Goal: Task Accomplishment & Management: Complete application form

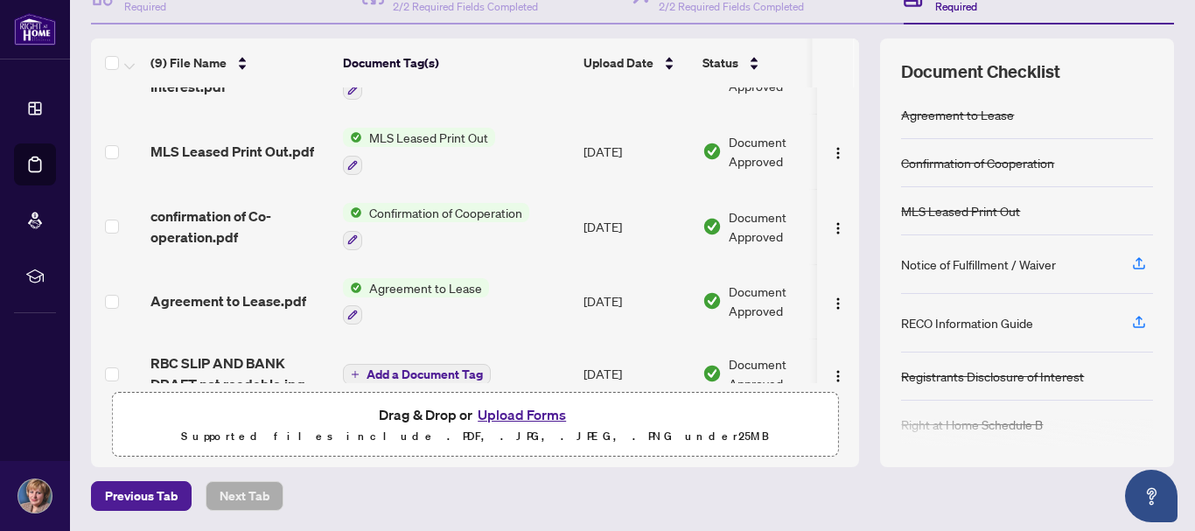
scroll to position [365, 0]
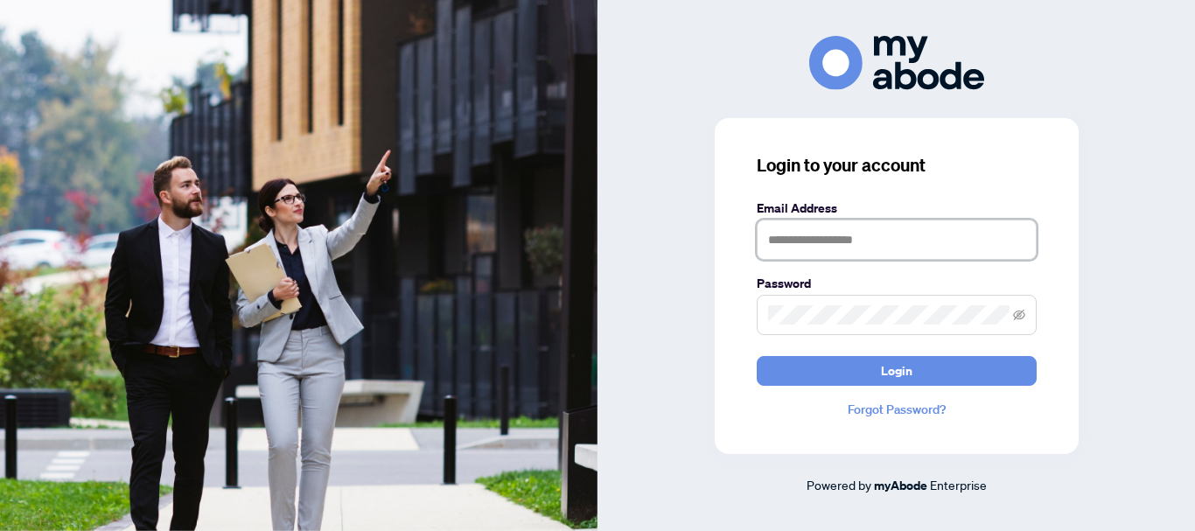
click at [776, 243] on input "text" at bounding box center [897, 240] width 280 height 40
type input "**********"
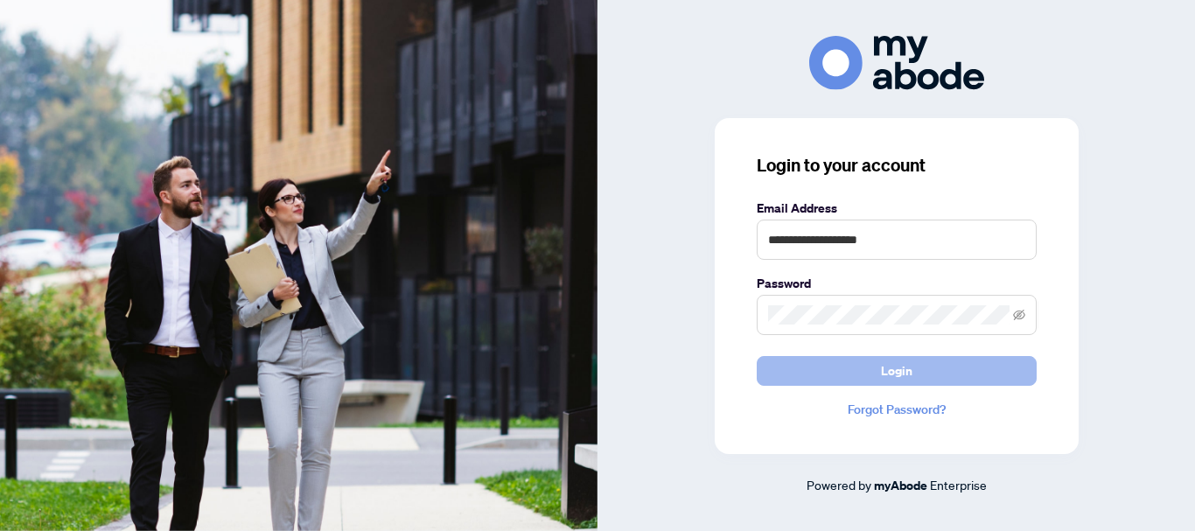
click at [900, 371] on span "Login" at bounding box center [896, 371] width 31 height 28
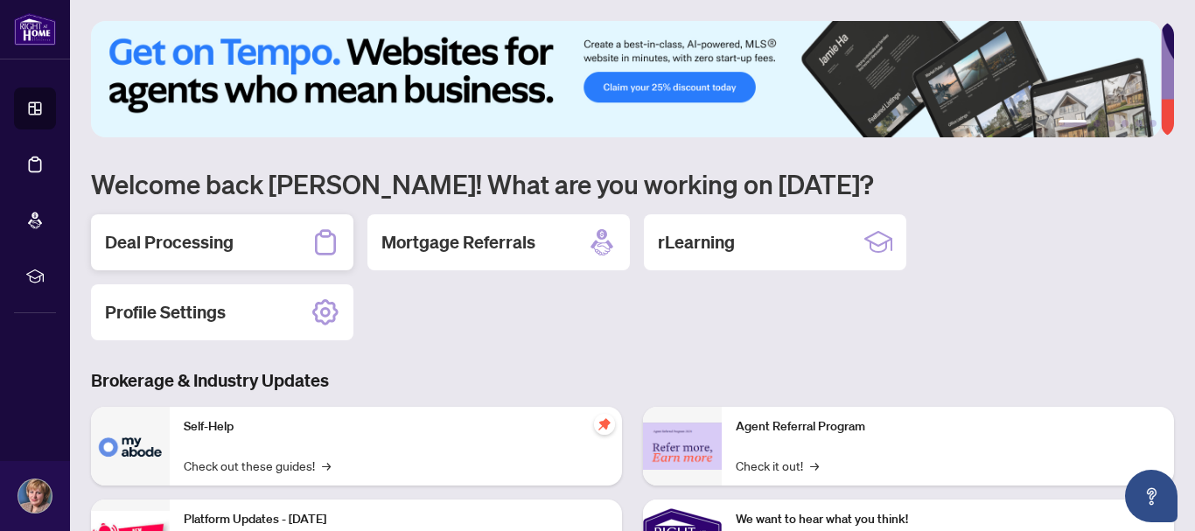
click at [221, 244] on h2 "Deal Processing" at bounding box center [169, 242] width 129 height 24
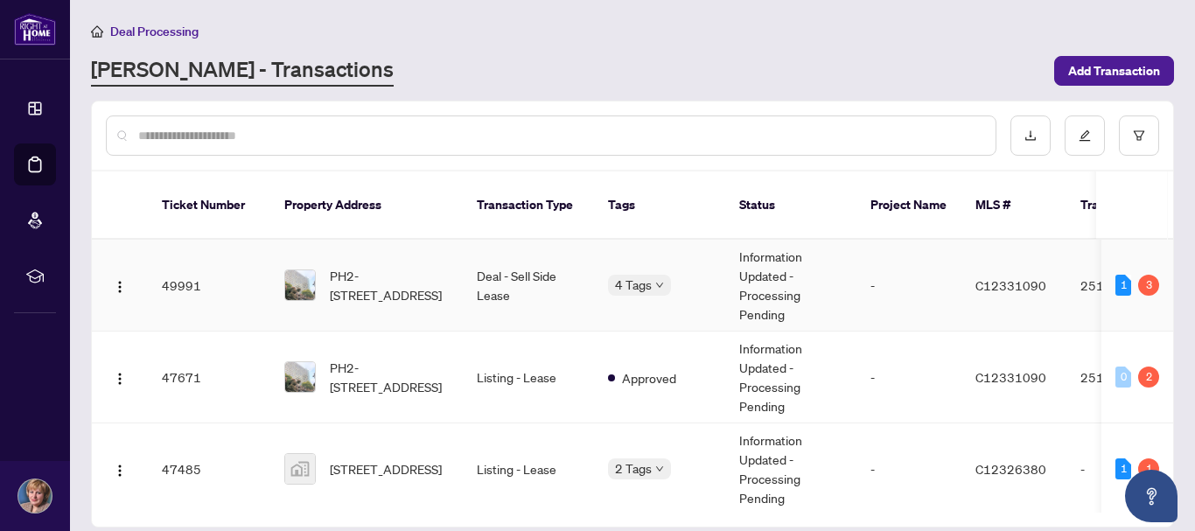
scroll to position [87, 0]
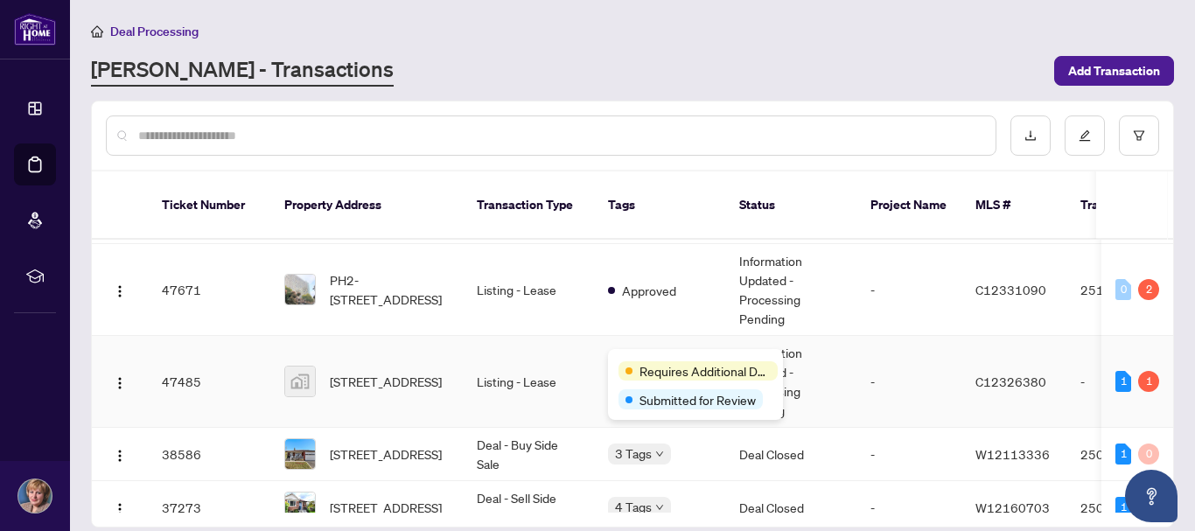
click at [640, 359] on div "Requires Additional Docs" at bounding box center [695, 369] width 154 height 21
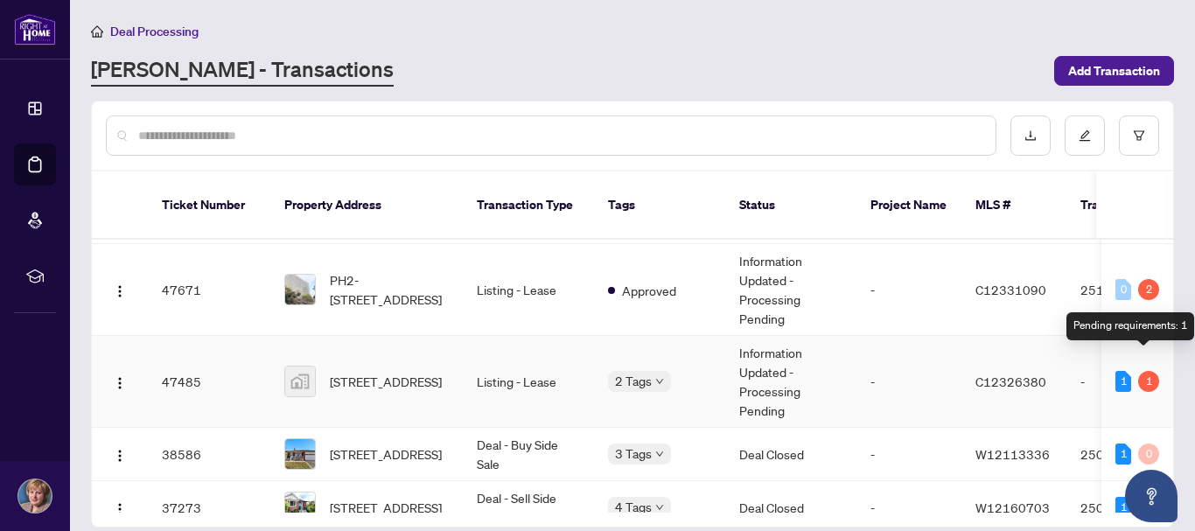
click at [1140, 371] on div "1" at bounding box center [1148, 381] width 21 height 21
click at [1120, 371] on div "1" at bounding box center [1123, 381] width 16 height 21
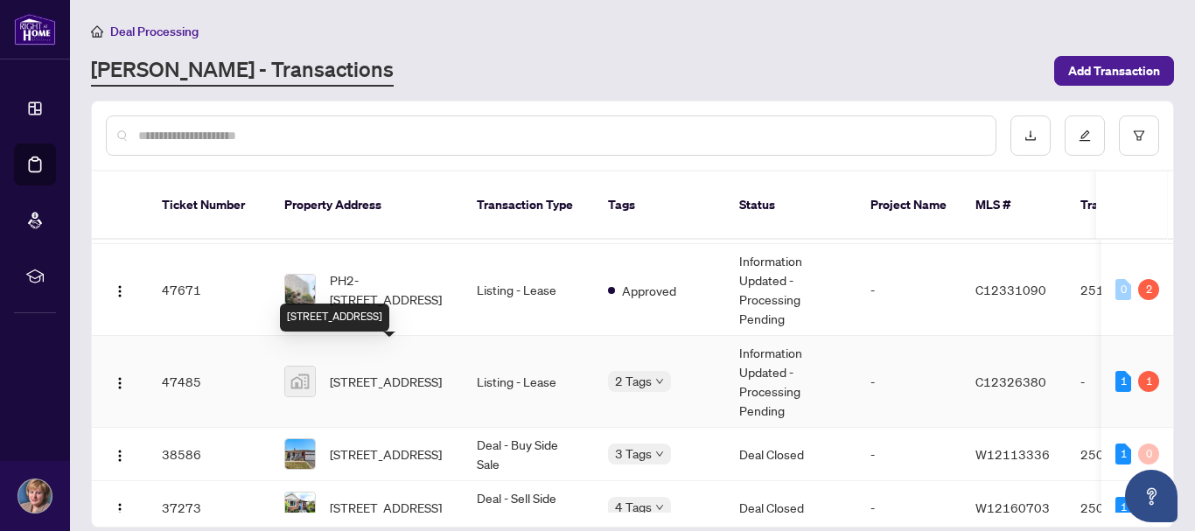
click at [356, 372] on span "[STREET_ADDRESS]" at bounding box center [386, 381] width 112 height 19
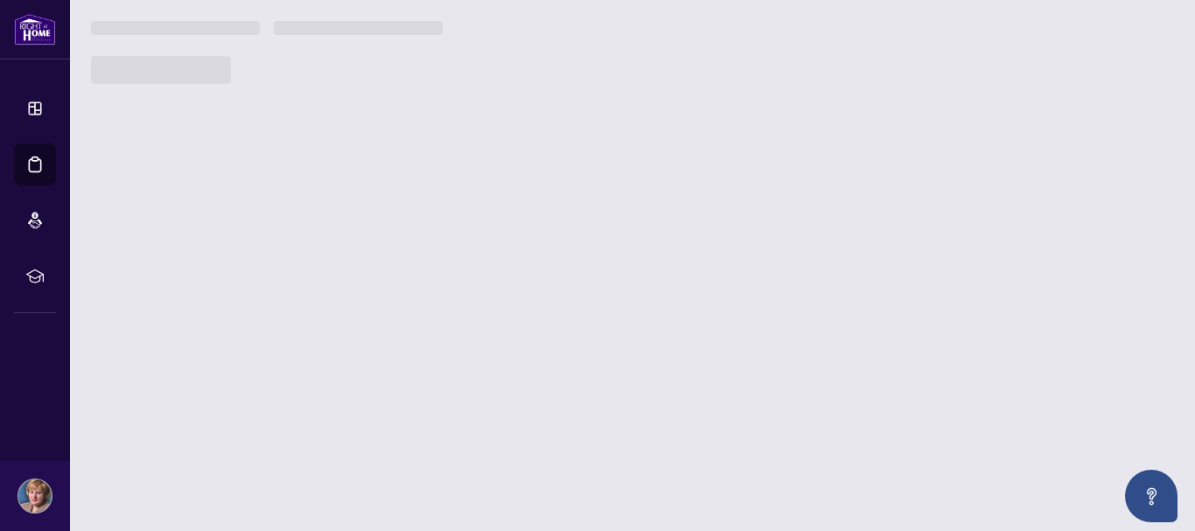
click at [356, 366] on main "Deal Processing [PERSON_NAME] - Transactions Add Transaction Ticket Number Prop…" at bounding box center [632, 265] width 1125 height 531
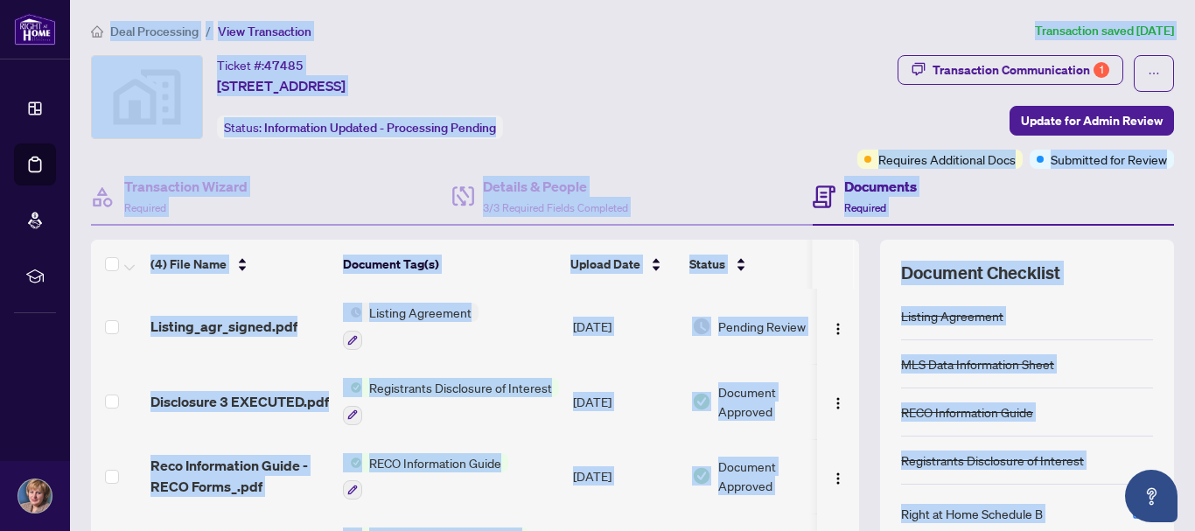
click at [750, 135] on div "Transaction Communication 1 Update for Admin Review Requires Additional Docs Su…" at bounding box center [929, 112] width 491 height 114
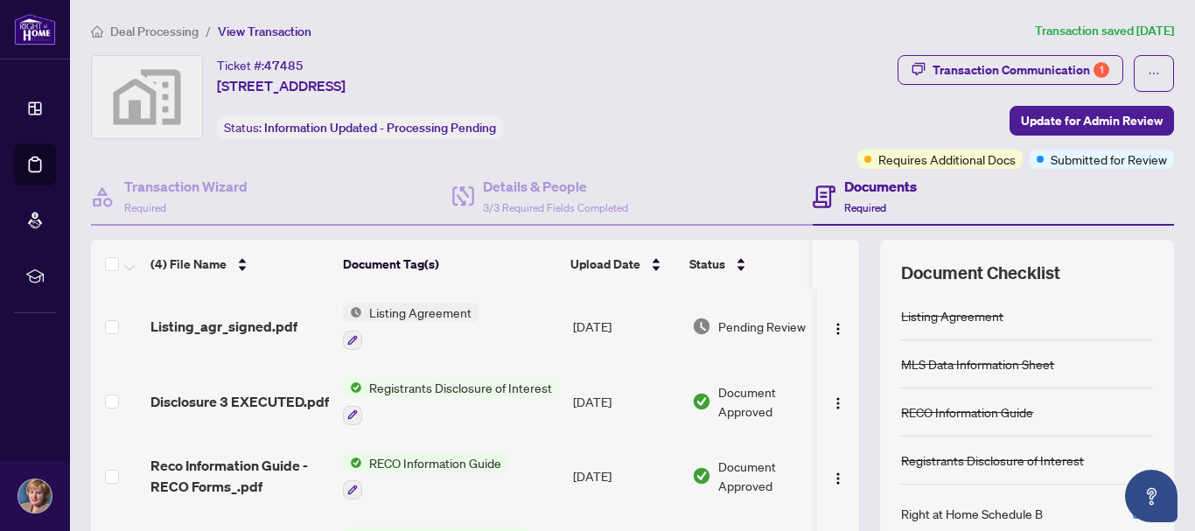
drag, startPoint x: 76, startPoint y: 3, endPoint x: 415, endPoint y: 317, distance: 461.7
click at [415, 317] on span "Listing Agreement" at bounding box center [420, 312] width 116 height 19
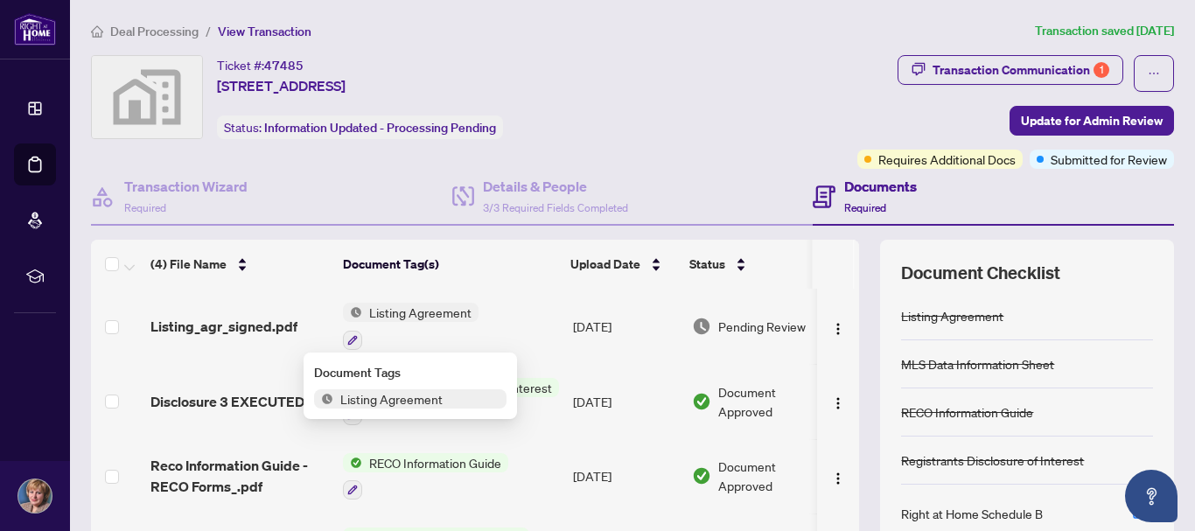
click at [415, 317] on span "Listing Agreement" at bounding box center [420, 312] width 116 height 19
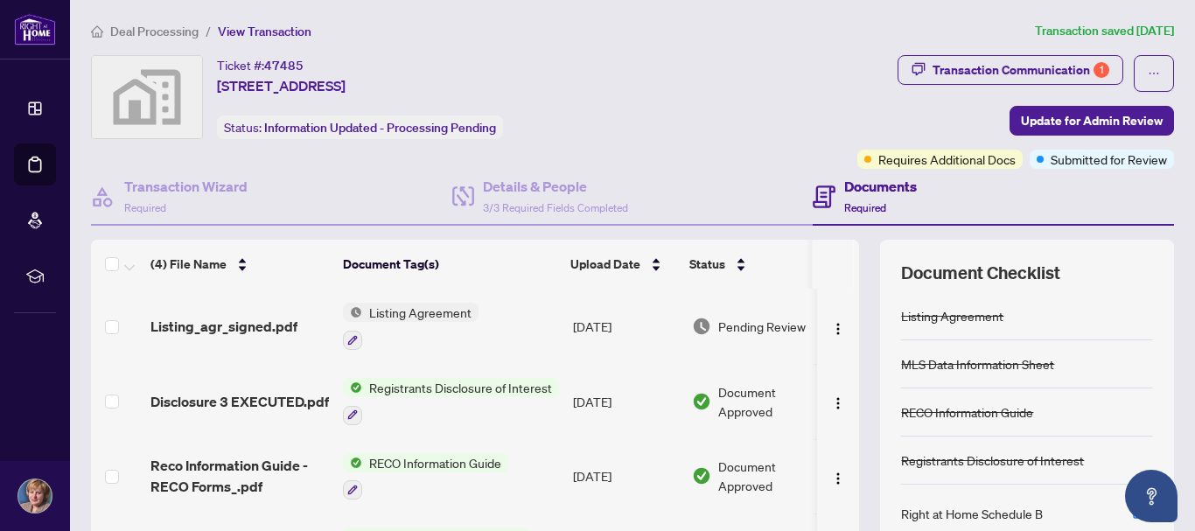
click at [415, 313] on span "Listing Agreement" at bounding box center [420, 312] width 116 height 19
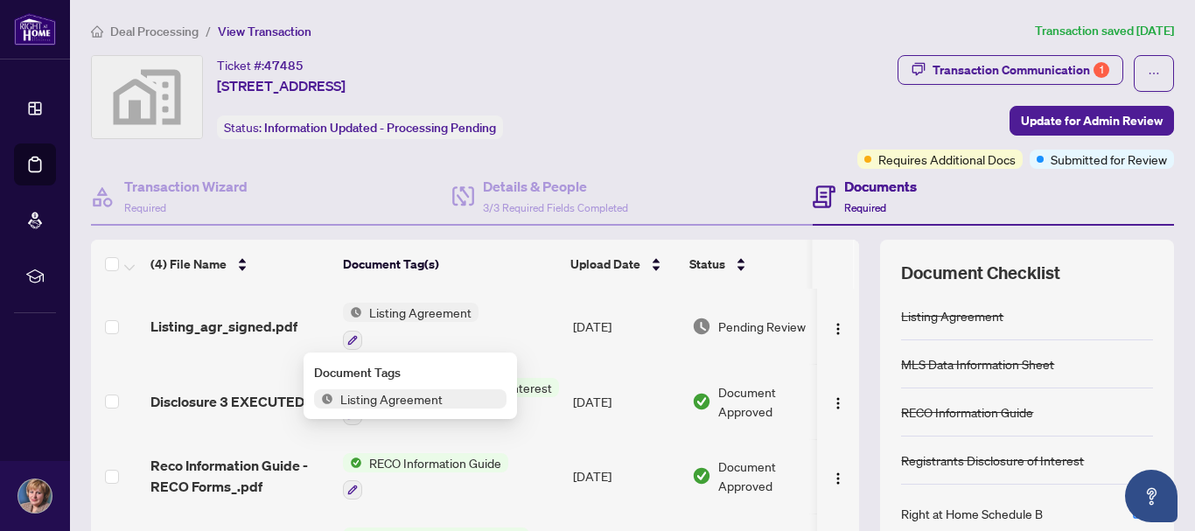
click at [415, 313] on span "Listing Agreement" at bounding box center [420, 312] width 116 height 19
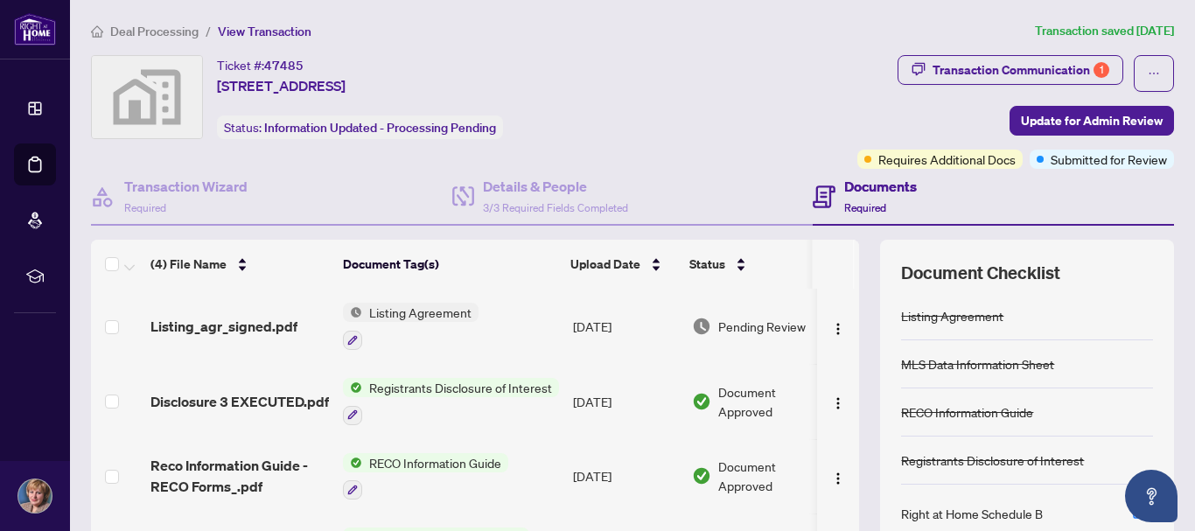
click at [412, 315] on span "Listing Agreement" at bounding box center [420, 312] width 116 height 19
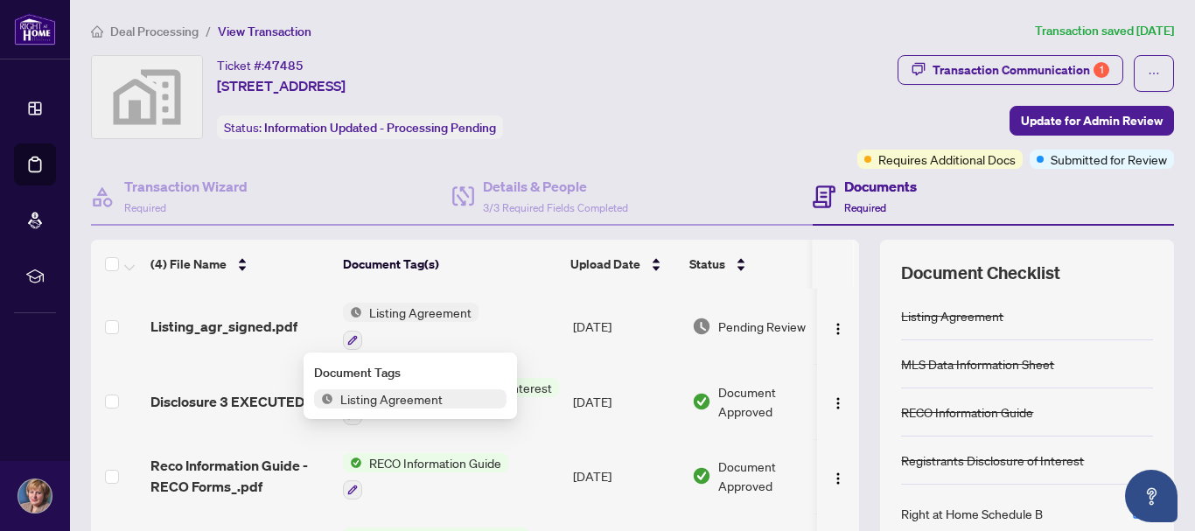
click at [390, 405] on span "Listing Agreement" at bounding box center [391, 398] width 116 height 19
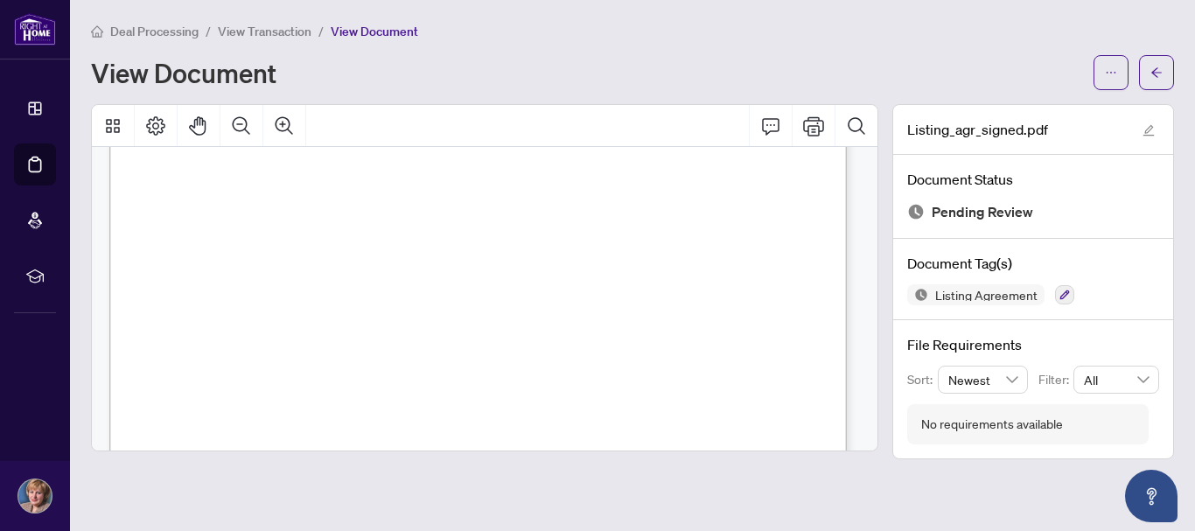
scroll to position [1137, 0]
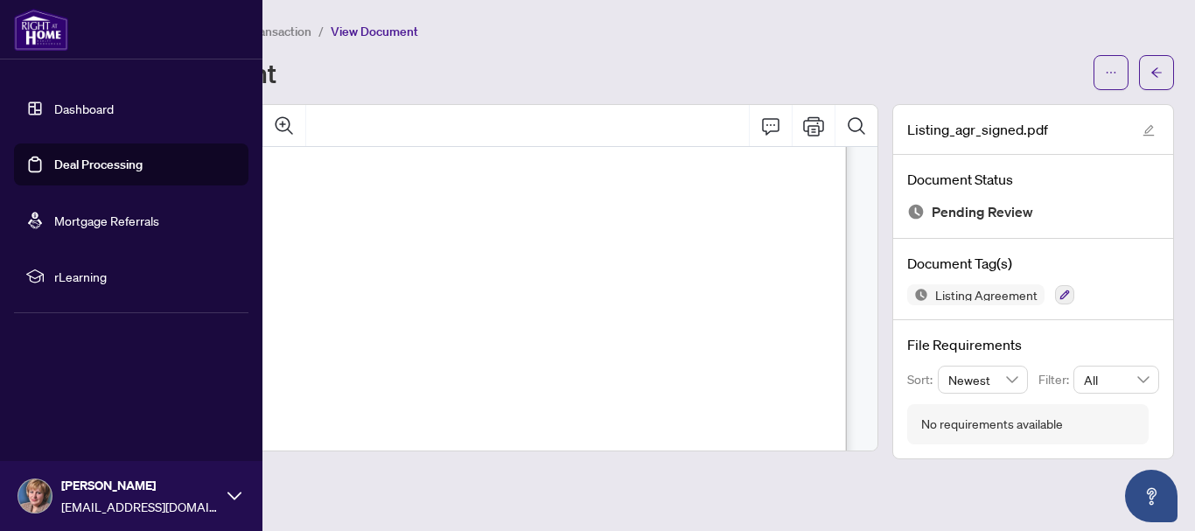
click at [114, 170] on link "Deal Processing" at bounding box center [98, 165] width 88 height 16
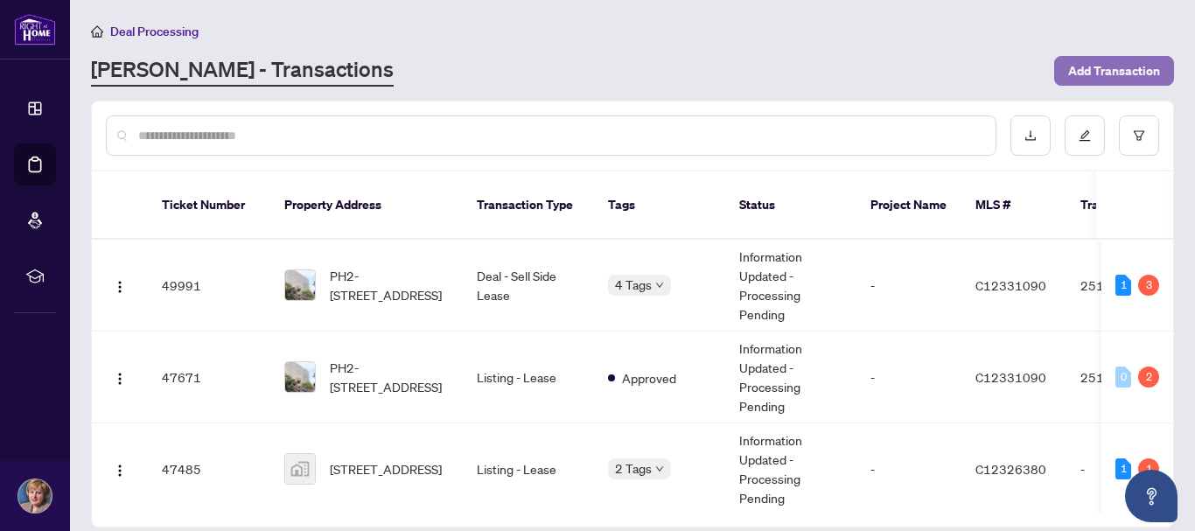
click at [1113, 72] on span "Add Transaction" at bounding box center [1114, 71] width 92 height 28
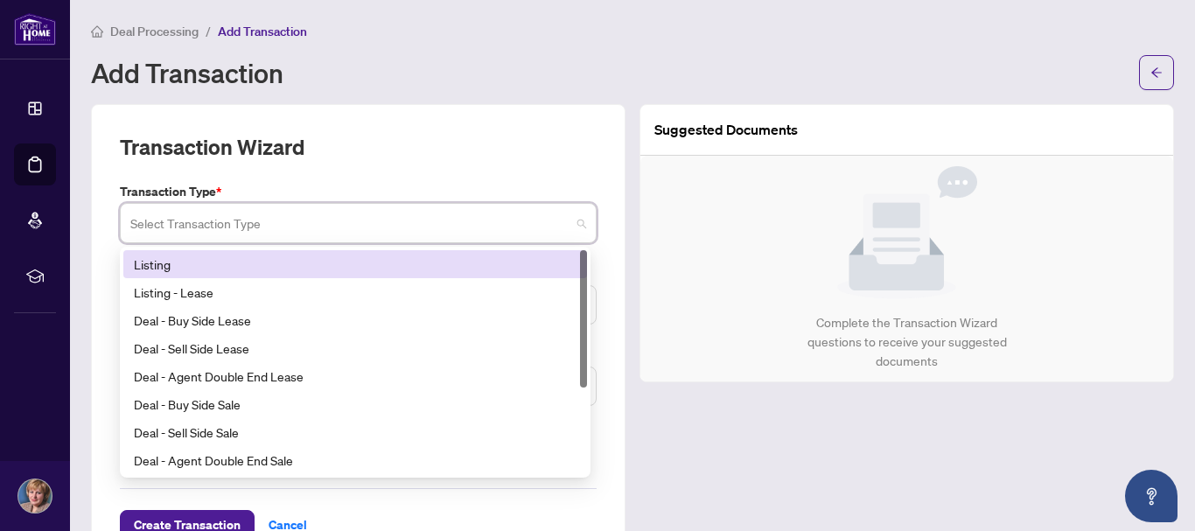
click at [392, 222] on input "search" at bounding box center [350, 225] width 440 height 38
